Goal: Find contact information: Obtain details needed to contact an individual or organization

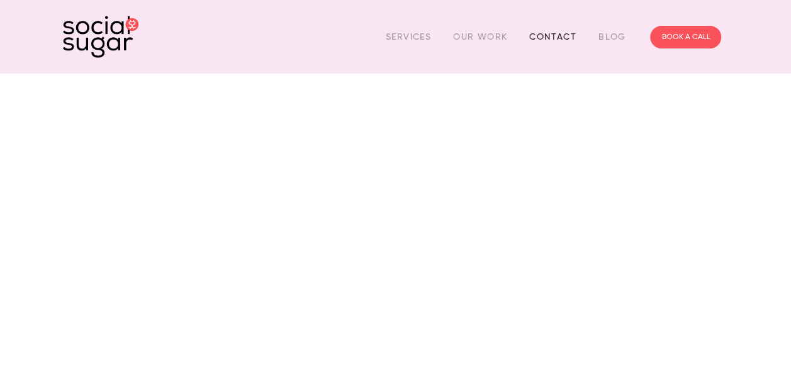
click at [558, 35] on link "Contact" at bounding box center [552, 37] width 47 height 20
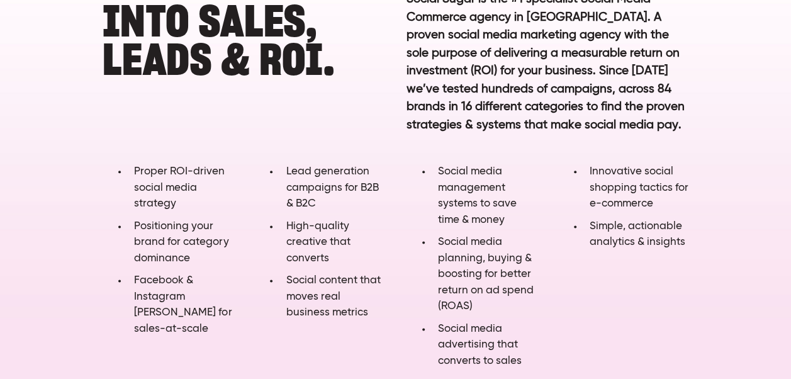
scroll to position [692, 0]
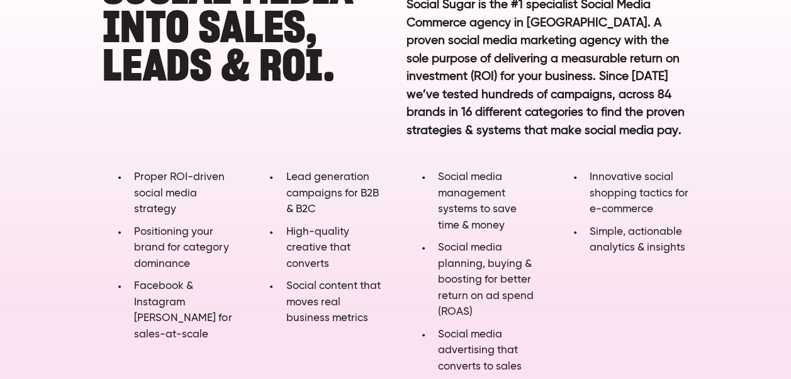
click at [178, 133] on div "A social media agency to Turn YOUR SOCIAL MEDIA into SALES, LEADS & ROI. Need s…" at bounding box center [395, 21] width 607 height 296
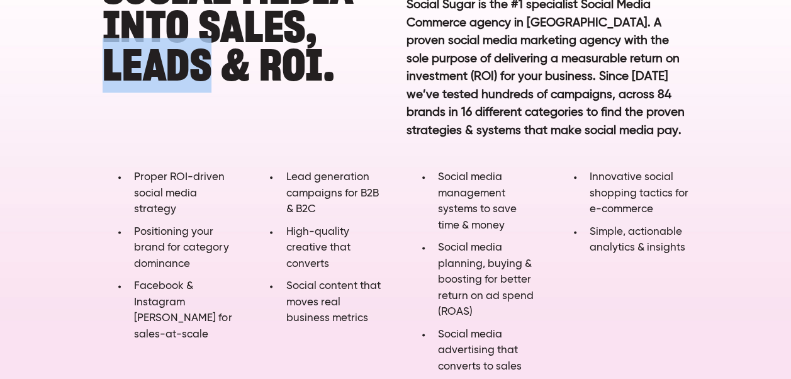
click at [132, 126] on div "A social media agency to Turn YOUR SOCIAL MEDIA into SALES, LEADS & ROI. Need s…" at bounding box center [395, 21] width 607 height 296
